Goal: Task Accomplishment & Management: Use online tool/utility

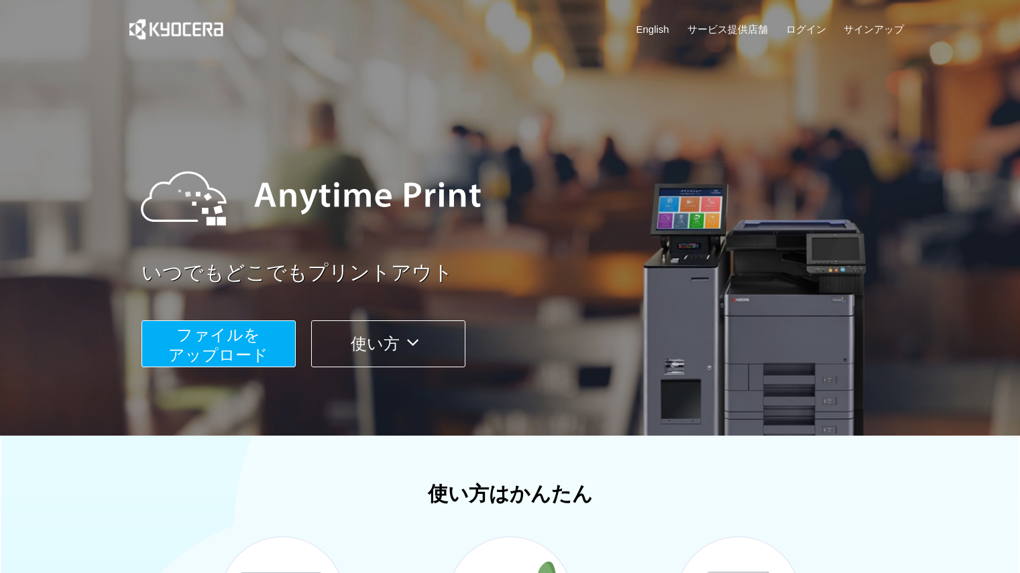
click at [253, 339] on span "ファイルを ​​アップロード" at bounding box center [218, 345] width 100 height 38
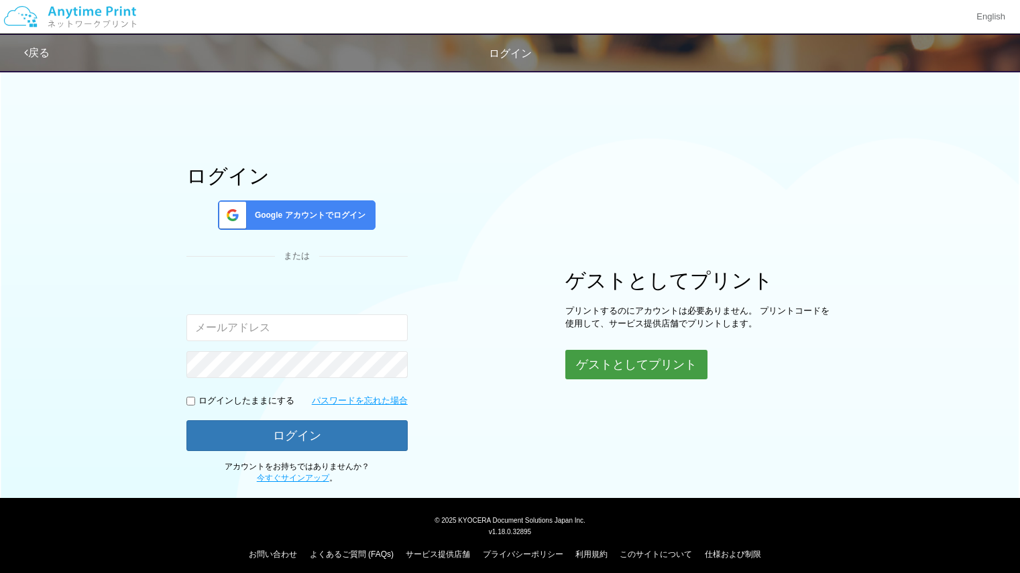
click at [609, 358] on button "ゲストとしてプリント" at bounding box center [636, 365] width 142 height 30
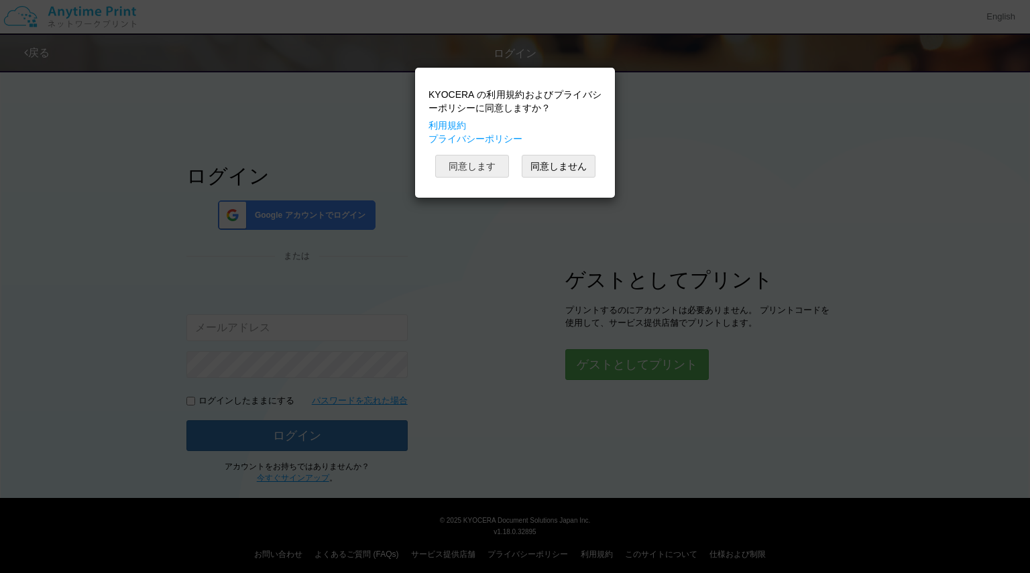
click at [469, 166] on button "同意します" at bounding box center [472, 166] width 74 height 23
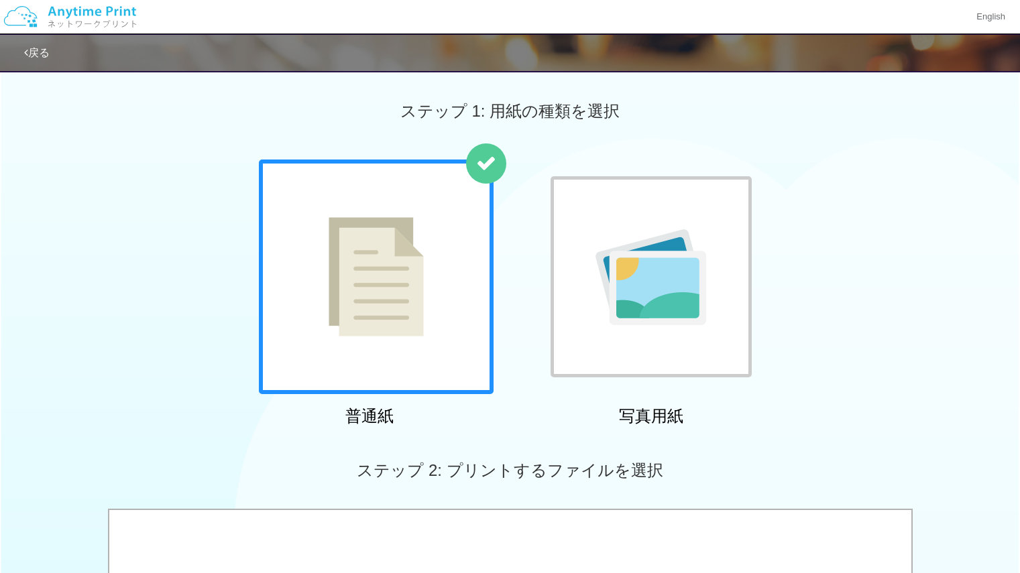
click at [378, 249] on img at bounding box center [376, 276] width 95 height 119
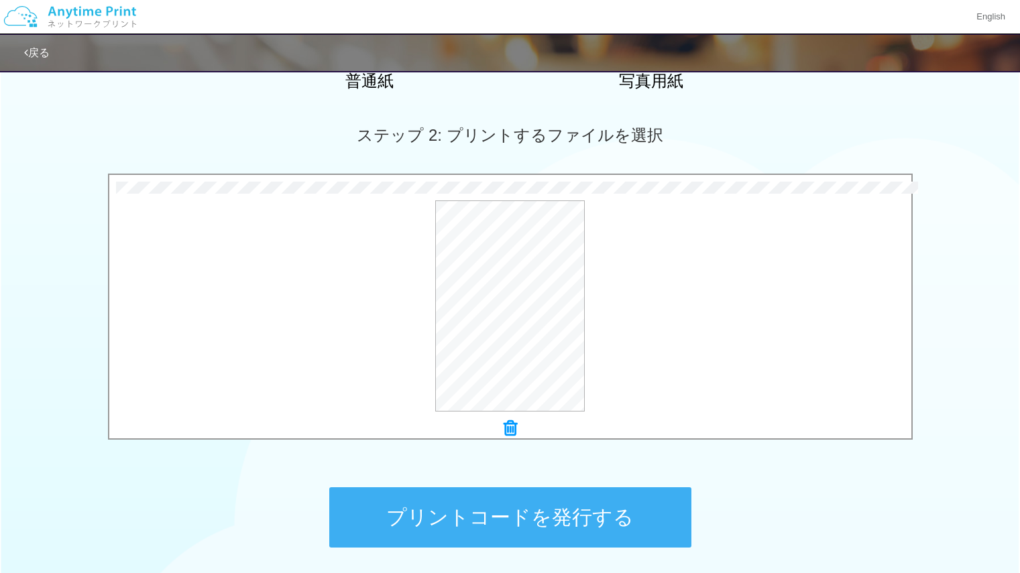
scroll to position [339, 0]
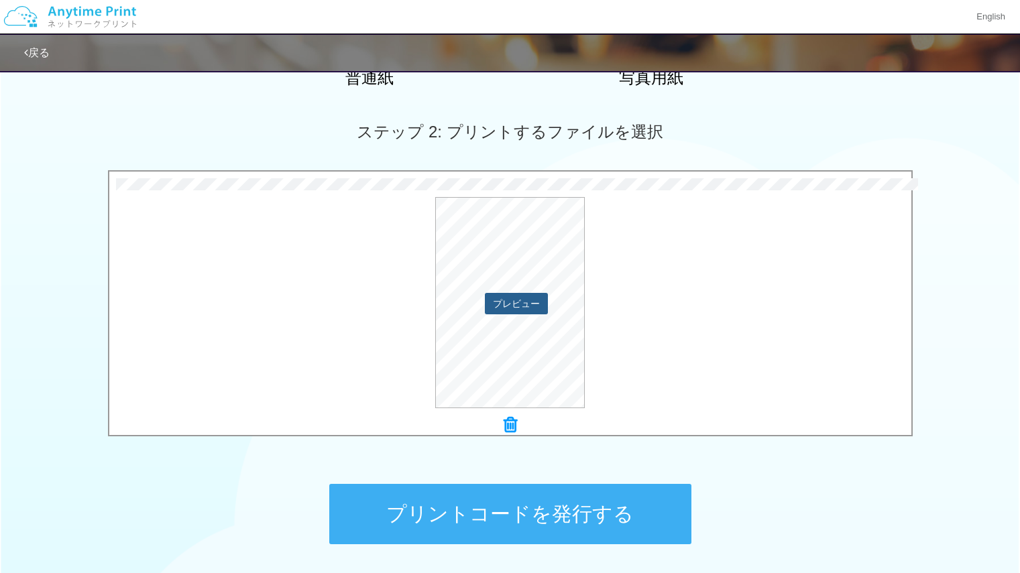
click at [497, 308] on button "プレビュー" at bounding box center [516, 303] width 63 height 21
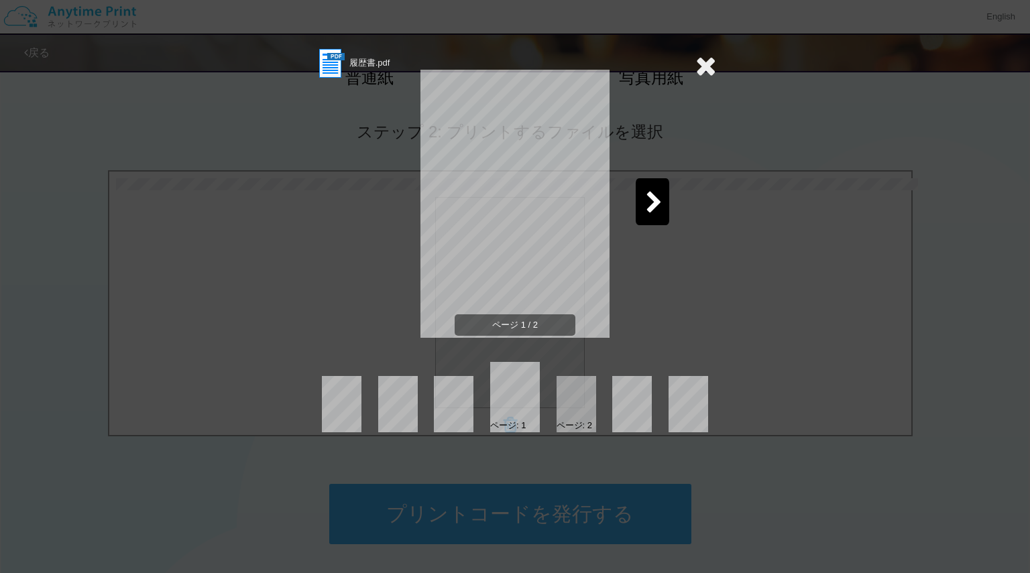
click at [659, 203] on icon at bounding box center [654, 203] width 17 height 23
click at [707, 59] on icon at bounding box center [705, 65] width 21 height 27
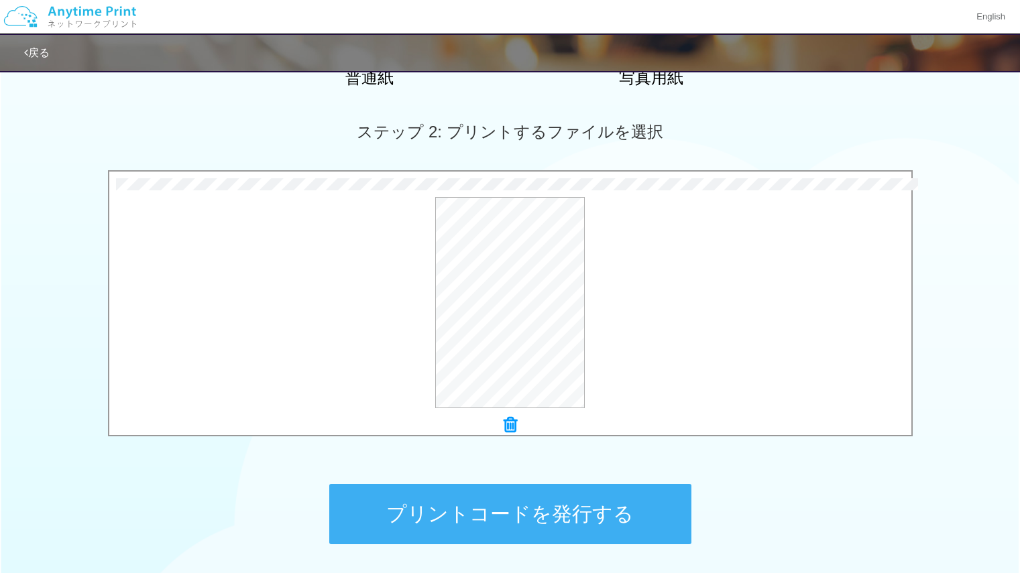
click at [557, 522] on button "プリントコードを発行する" at bounding box center [510, 514] width 362 height 60
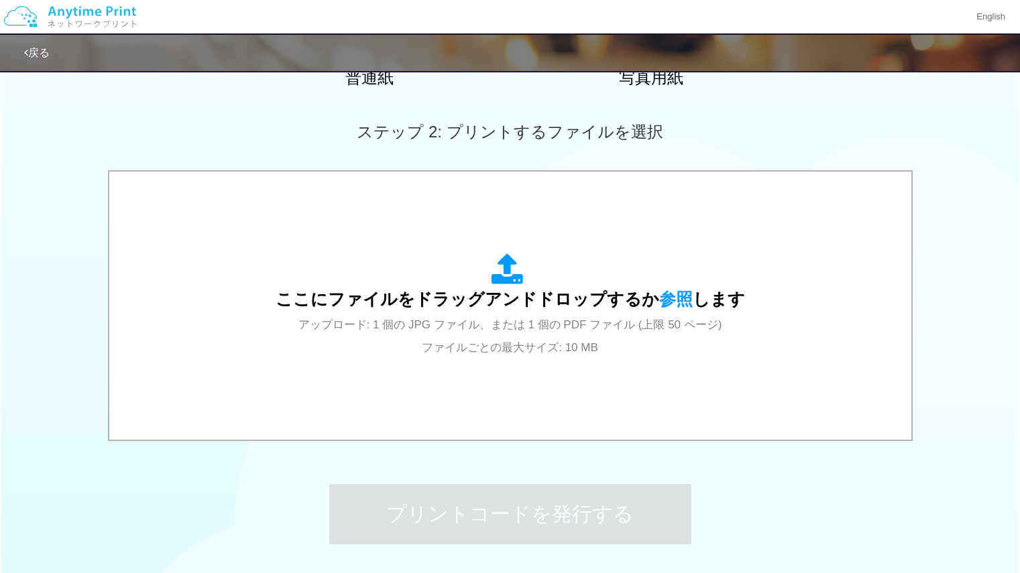
scroll to position [0, 0]
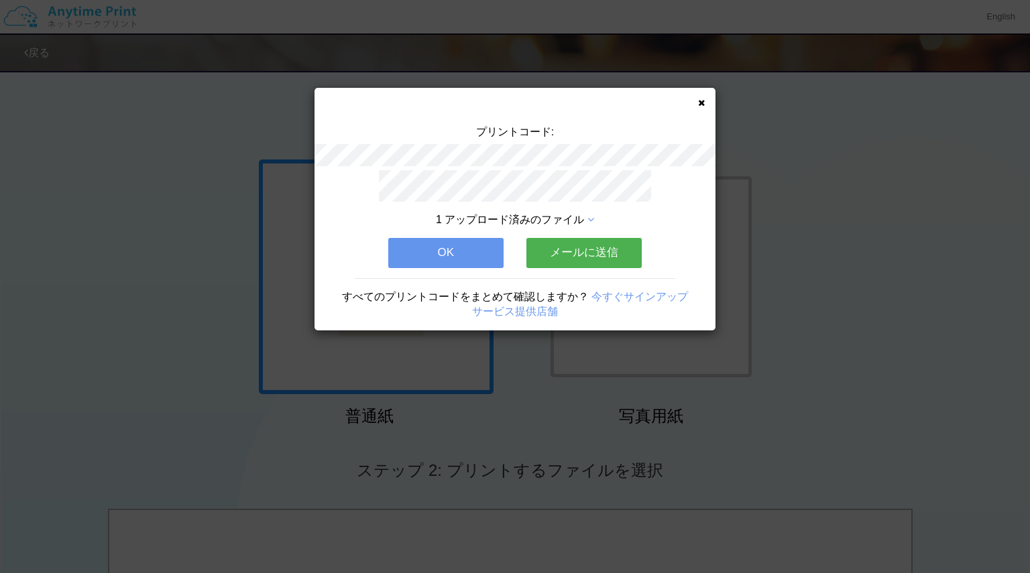
click at [593, 245] on button "メールに送信" at bounding box center [583, 253] width 115 height 30
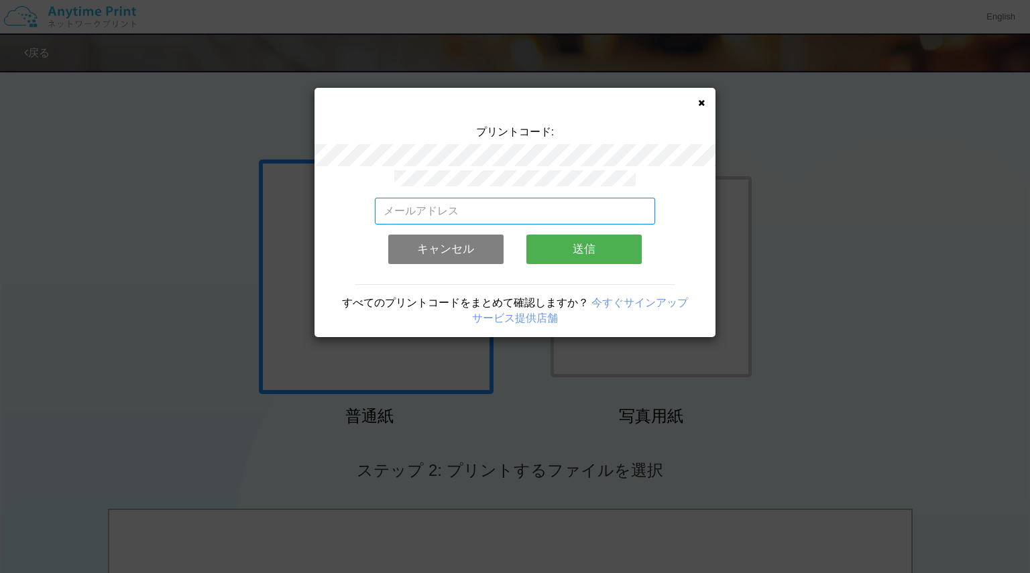
click at [526, 198] on input "email" at bounding box center [515, 211] width 281 height 27
type input "[EMAIL_ADDRESS][DOMAIN_NAME]"
click at [552, 242] on button "送信" at bounding box center [583, 250] width 115 height 30
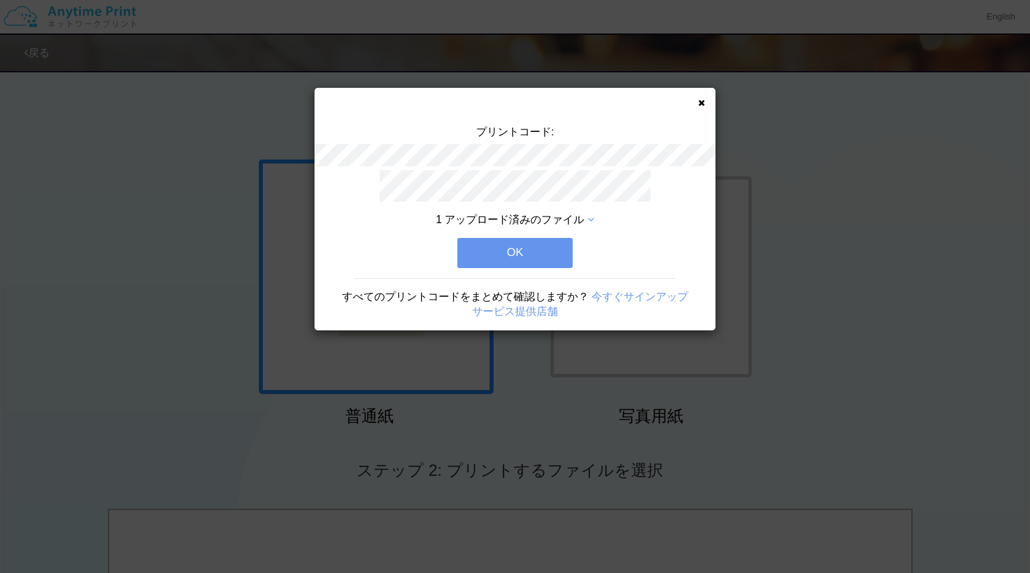
click at [698, 103] on icon at bounding box center [701, 103] width 7 height 9
